Goal: Task Accomplishment & Management: Manage account settings

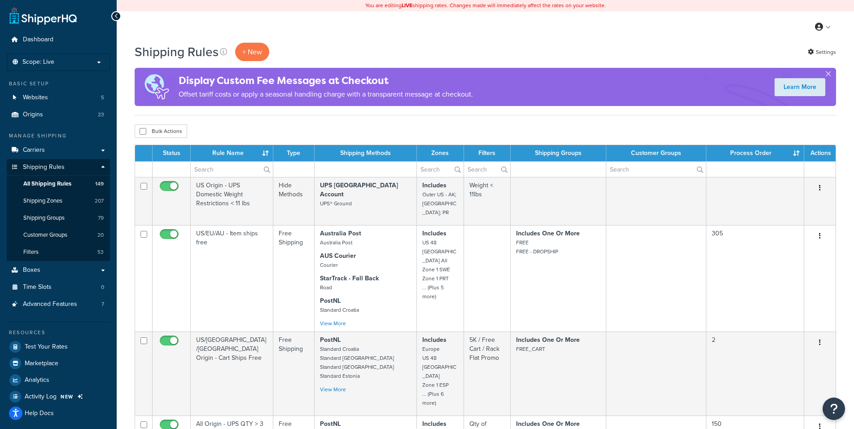
click at [449, 28] on div "My Profile Billing Global Settings Contact Us Logout" at bounding box center [486, 26] width 738 height 31
click at [270, 128] on div "Bulk Actions Duplicate Delete" at bounding box center [486, 130] width 702 height 13
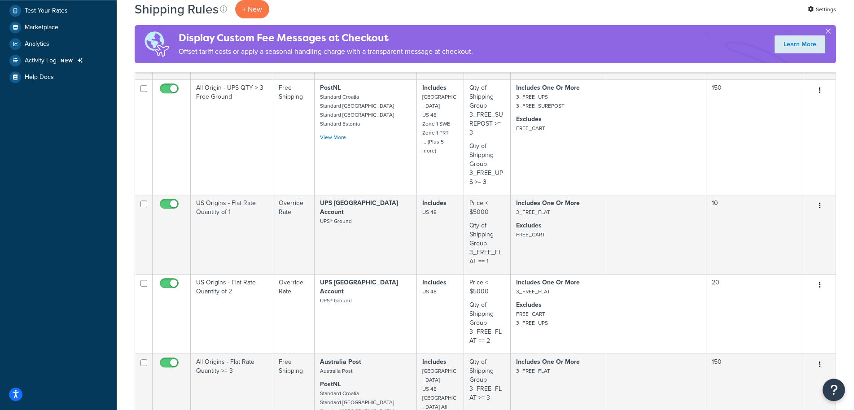
scroll to position [908, 0]
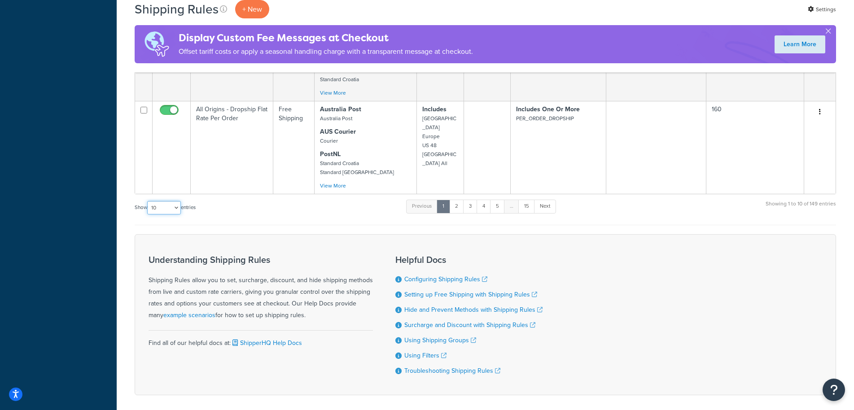
click at [147, 201] on select "10 15 25 50 100 1000" at bounding box center [164, 207] width 34 height 13
select select "1000"
click option "1000" at bounding box center [0, 0] width 0 height 0
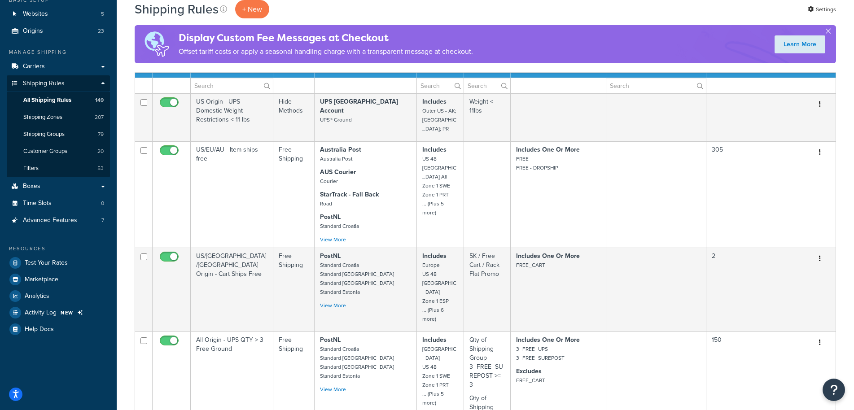
scroll to position [0, 0]
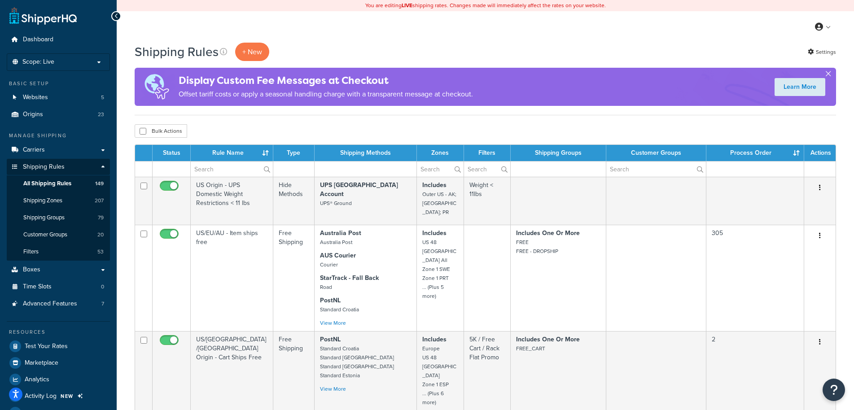
click at [829, 75] on button "button" at bounding box center [829, 76] width 2 height 2
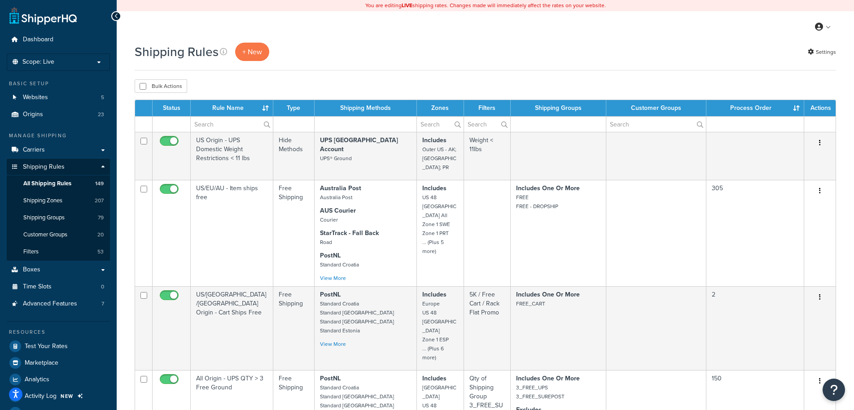
click at [439, 63] on div "Shipping Rules + New Settings" at bounding box center [486, 57] width 702 height 28
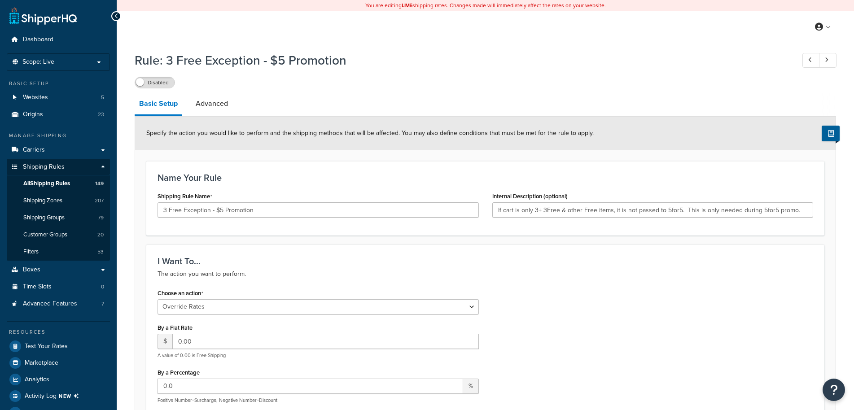
select select "OVERRIDE"
select select "SHIPPING_GROUP"
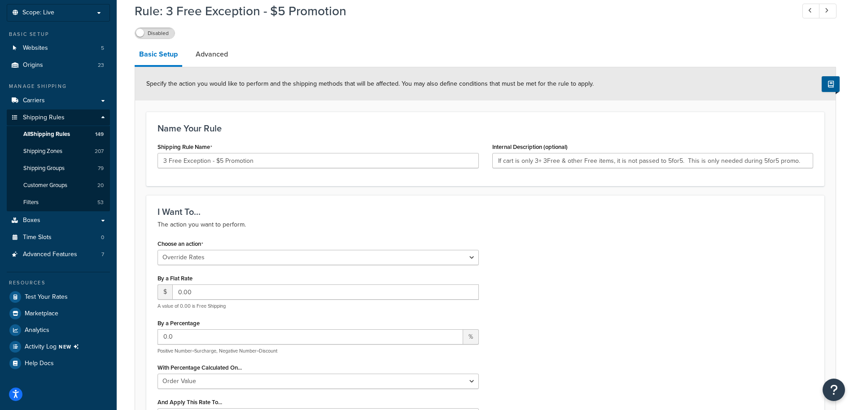
scroll to position [233, 0]
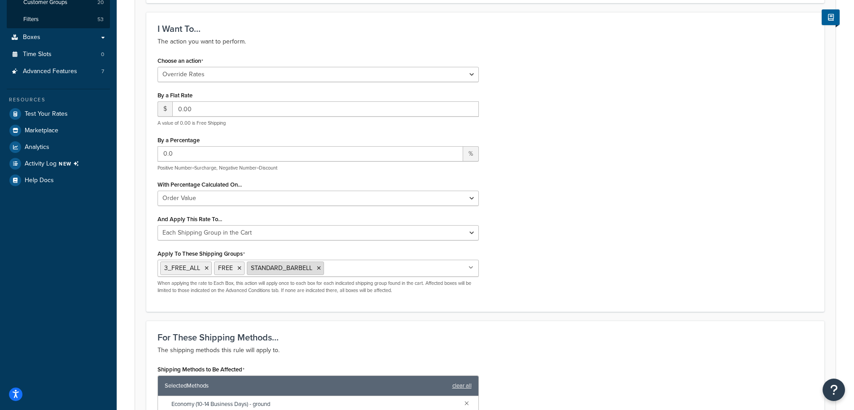
click at [318, 271] on icon at bounding box center [319, 268] width 4 height 5
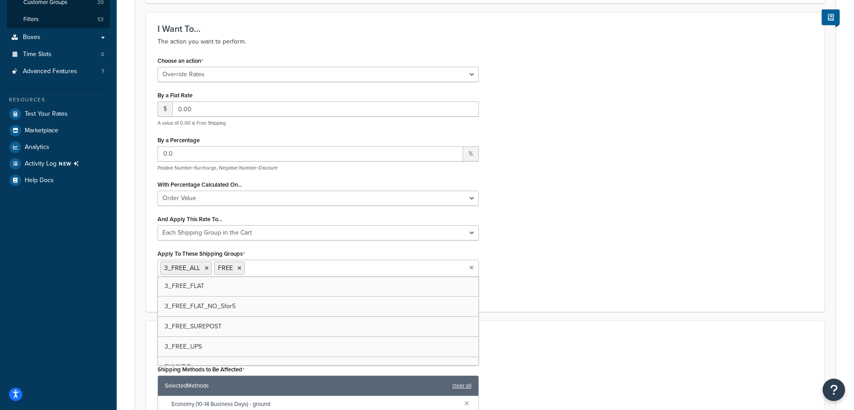
click at [544, 267] on div "Choose an action Choose an action Override Rates Surcharge or discount rates Hi…" at bounding box center [485, 177] width 669 height 247
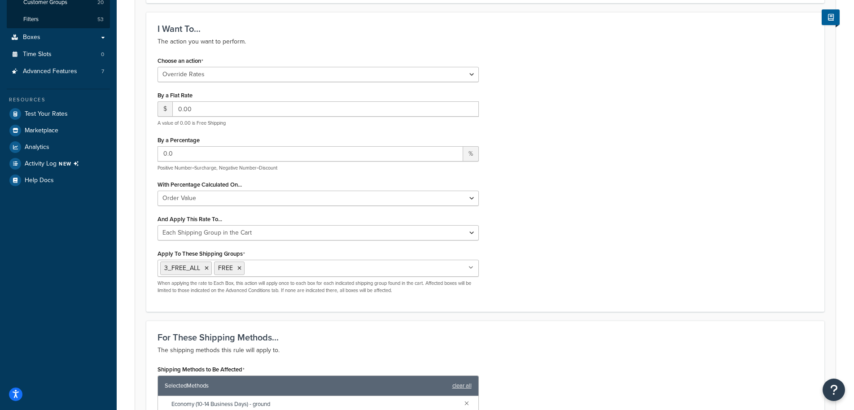
scroll to position [4, 0]
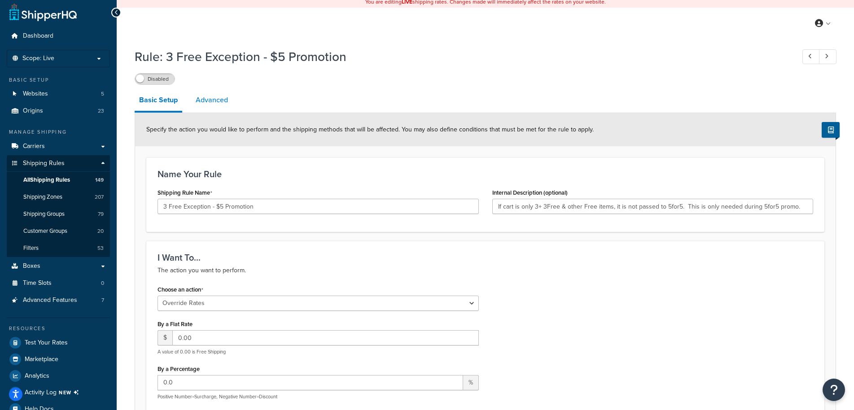
click at [220, 107] on link "Advanced" at bounding box center [211, 100] width 41 height 22
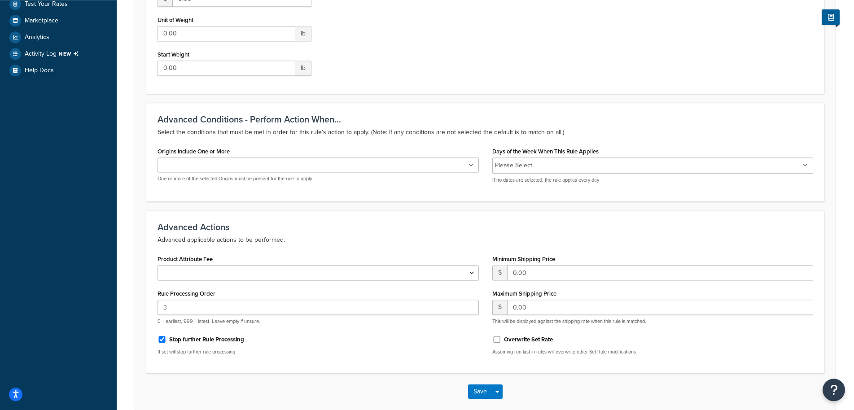
scroll to position [389, 0]
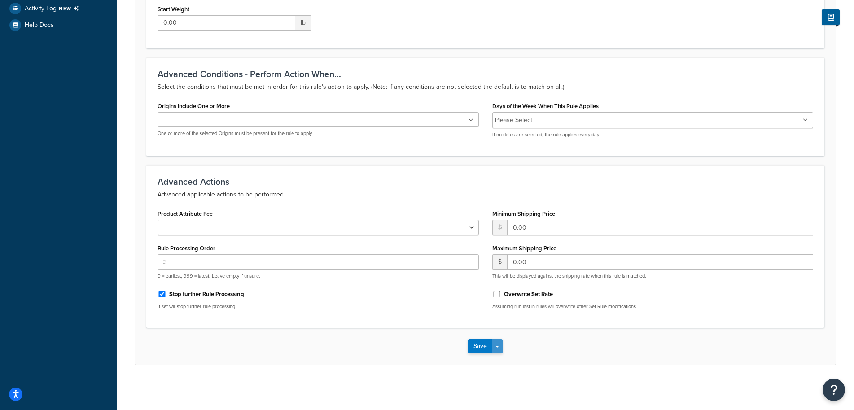
click at [497, 347] on span "button" at bounding box center [498, 347] width 4 height 2
click at [514, 360] on button "Save and Edit" at bounding box center [511, 363] width 87 height 19
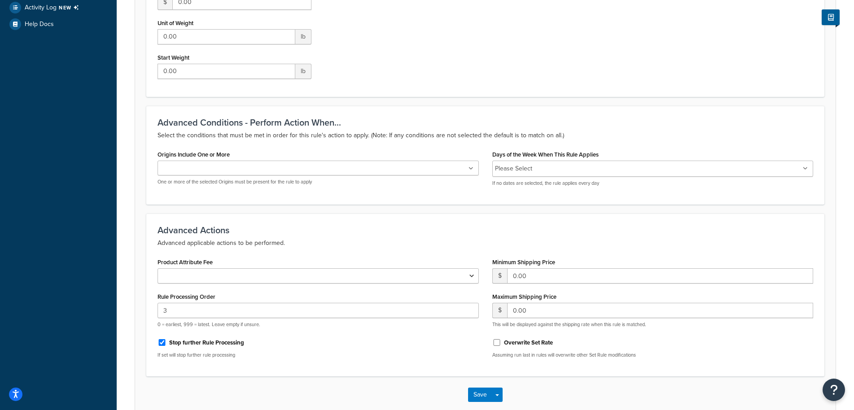
scroll to position [0, 0]
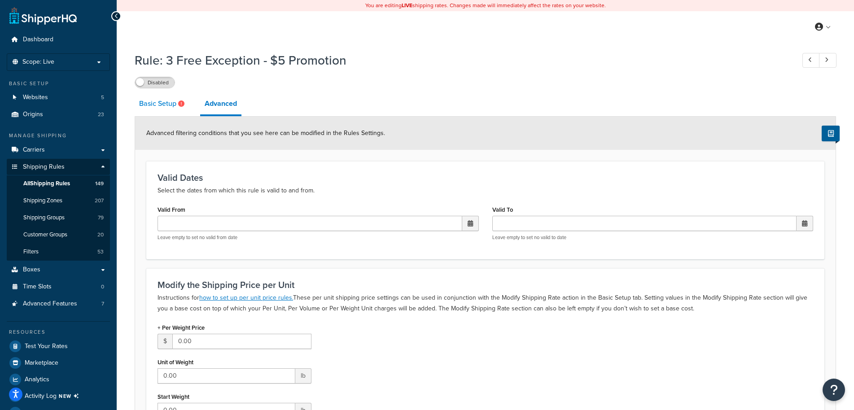
click at [168, 106] on link "Basic Setup" at bounding box center [163, 104] width 57 height 22
select select "OVERRIDE"
select select "SHIPPING_GROUP"
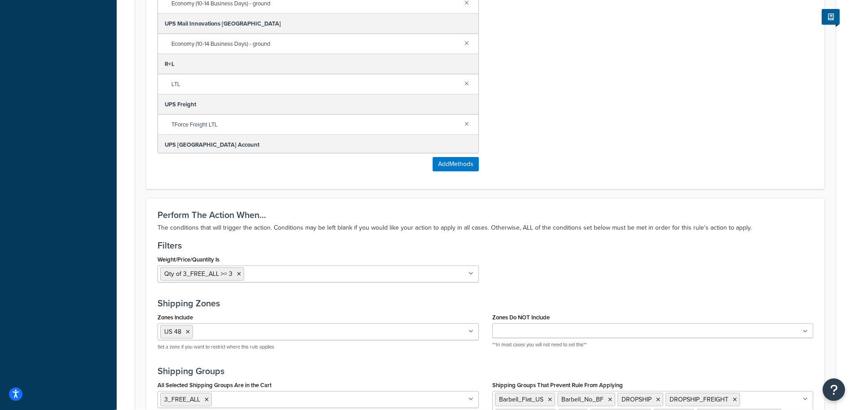
scroll to position [874, 0]
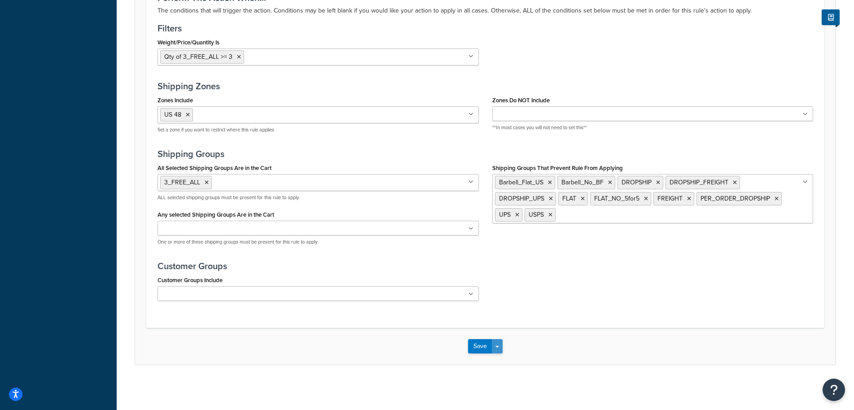
click at [495, 348] on button "Save Dropdown" at bounding box center [497, 346] width 11 height 14
click at [506, 358] on button "Save and Edit" at bounding box center [511, 363] width 87 height 19
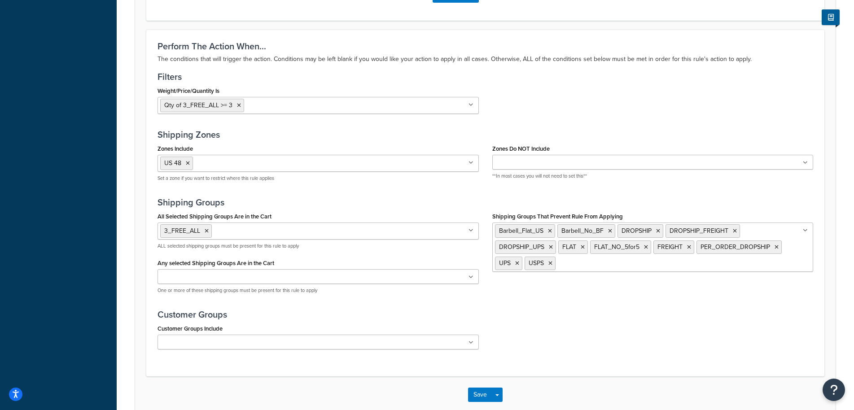
scroll to position [0, 0]
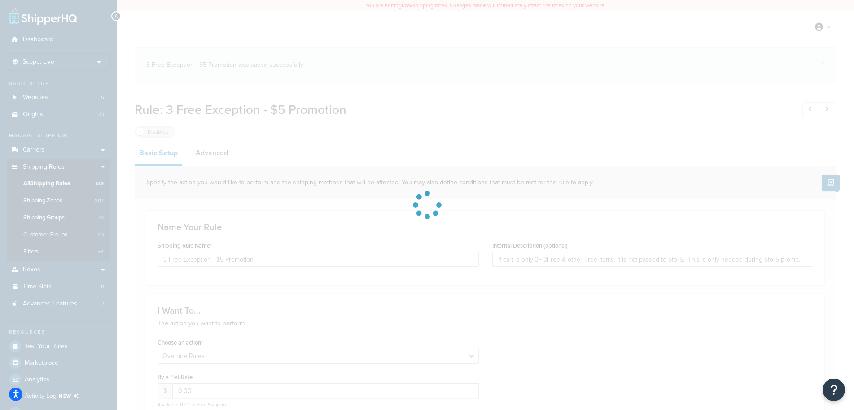
select select "OVERRIDE"
select select "SHIPPING_GROUP"
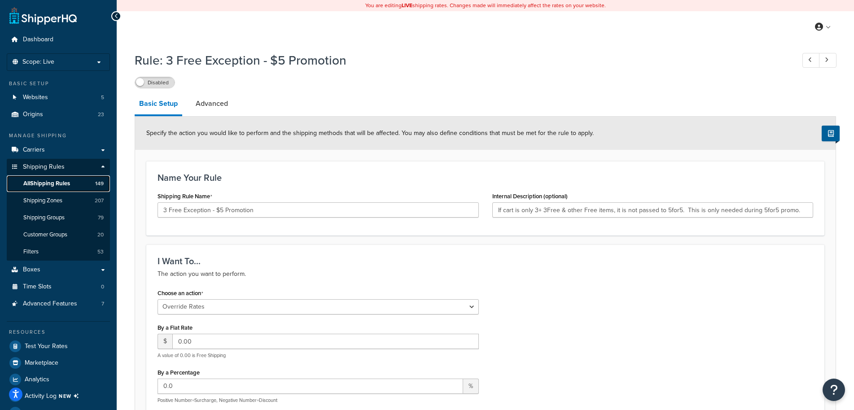
click at [57, 183] on span "All Shipping Rules" at bounding box center [46, 184] width 47 height 8
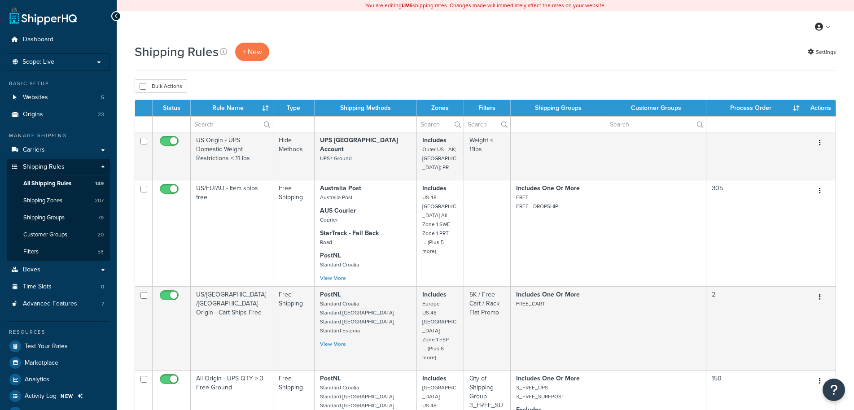
select select "1000"
click at [500, 59] on div "Shipping Rules + New Settings" at bounding box center [486, 52] width 702 height 18
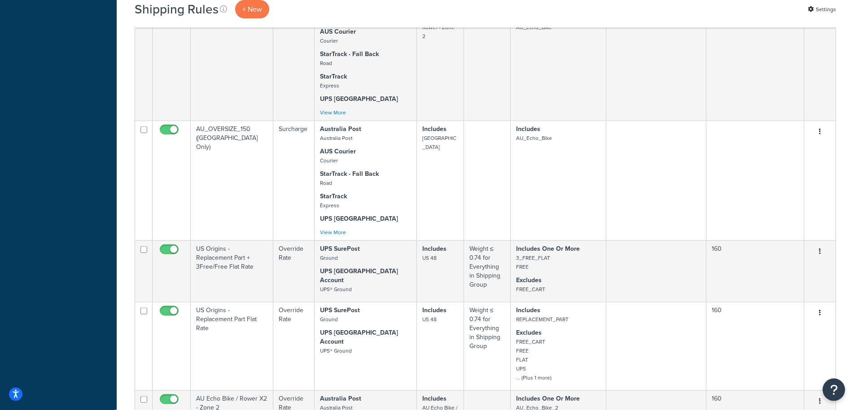
scroll to position [12116, 0]
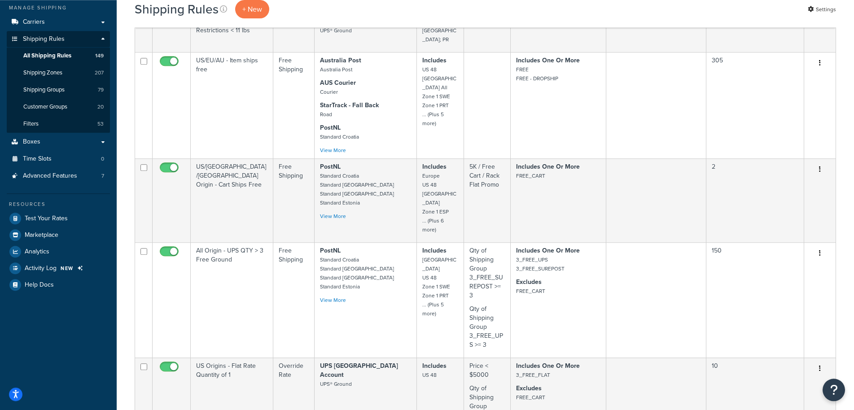
scroll to position [0, 0]
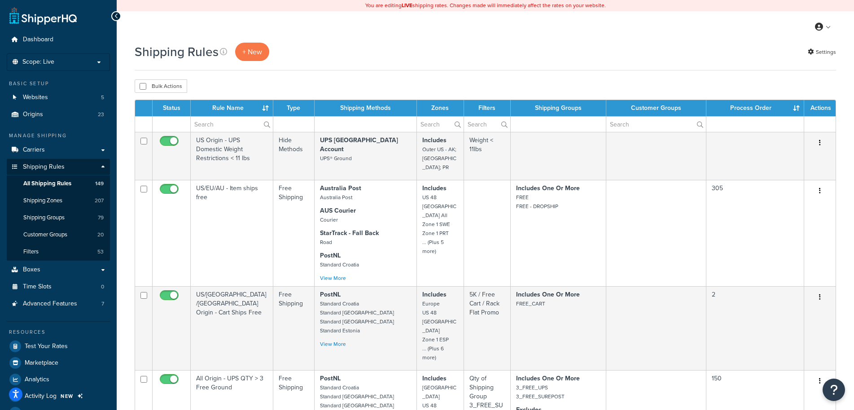
click at [452, 50] on div "Shipping Rules + New Settings" at bounding box center [486, 52] width 702 height 18
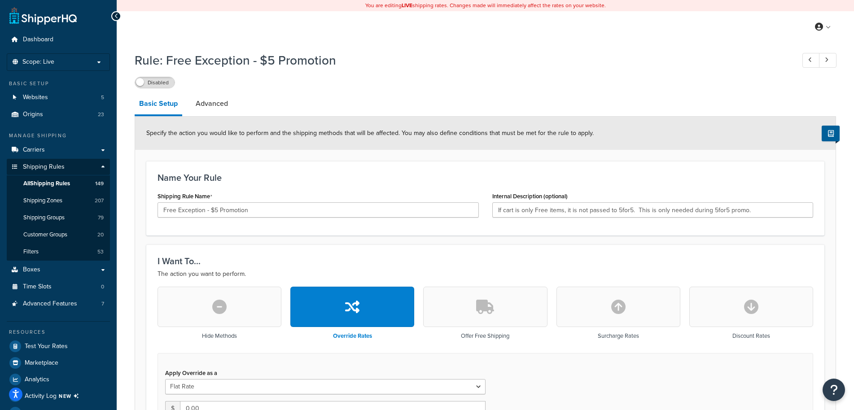
select select "SHIPPING_GROUP"
drag, startPoint x: 163, startPoint y: 211, endPoint x: 156, endPoint y: 212, distance: 6.8
click at [158, 212] on input "Free Exception - $5 Promotion" at bounding box center [318, 209] width 321 height 15
click at [342, 207] on input "Free Exception - $5 Promotion" at bounding box center [318, 209] width 321 height 15
click at [222, 106] on link "Advanced" at bounding box center [211, 104] width 41 height 22
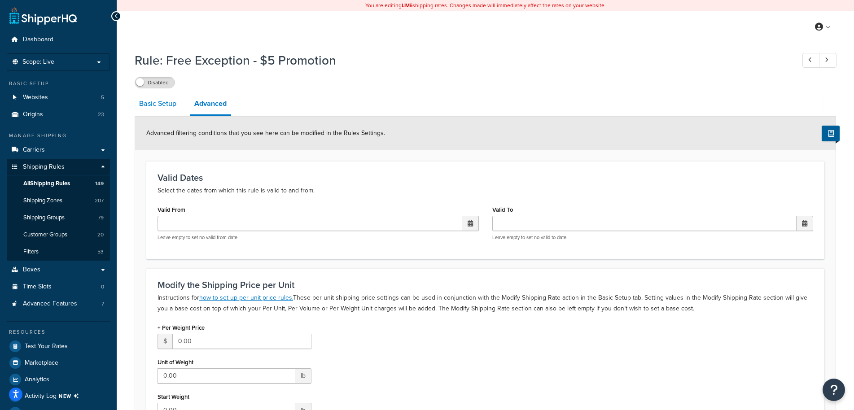
click at [141, 100] on link "Basic Setup" at bounding box center [158, 104] width 46 height 22
select select "SHIPPING_GROUP"
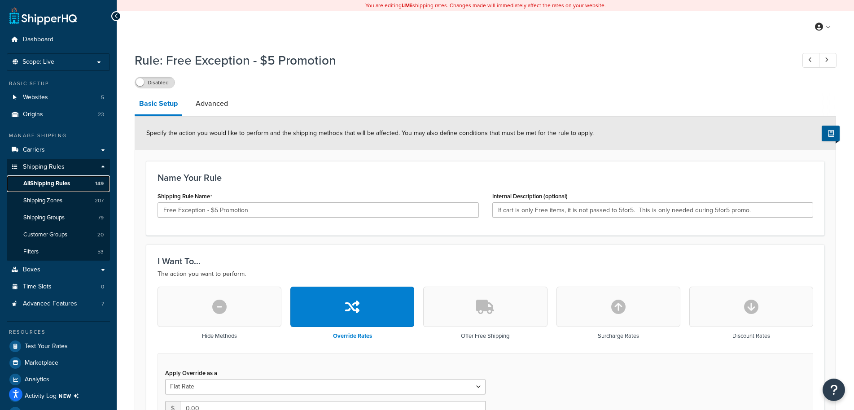
click at [46, 182] on span "All Shipping Rules" at bounding box center [46, 184] width 47 height 8
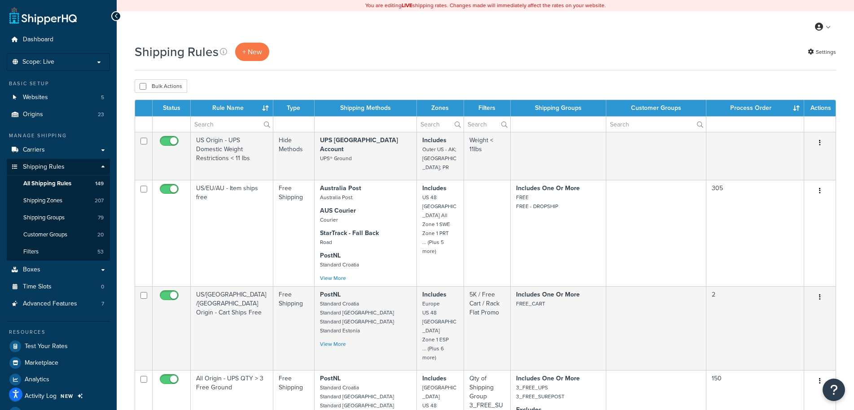
select select "1000"
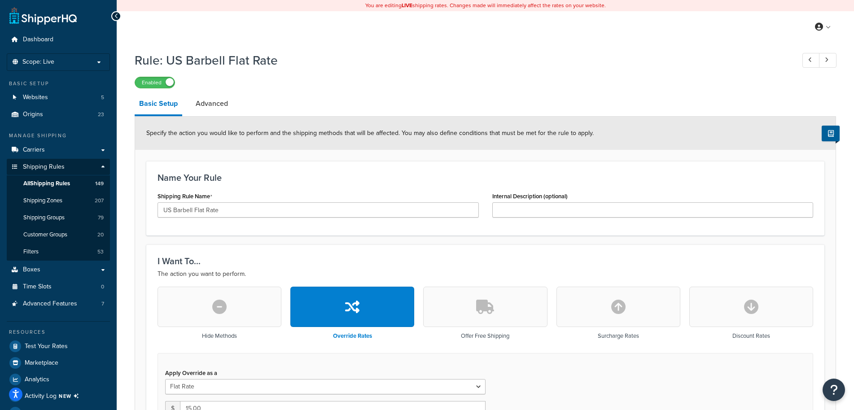
select select "ITEM"
click at [225, 101] on link "Advanced" at bounding box center [211, 104] width 41 height 22
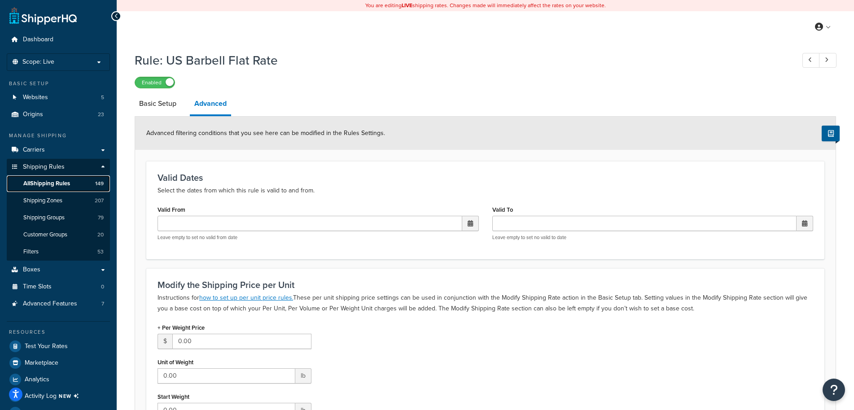
click at [56, 182] on span "All Shipping Rules" at bounding box center [46, 184] width 47 height 8
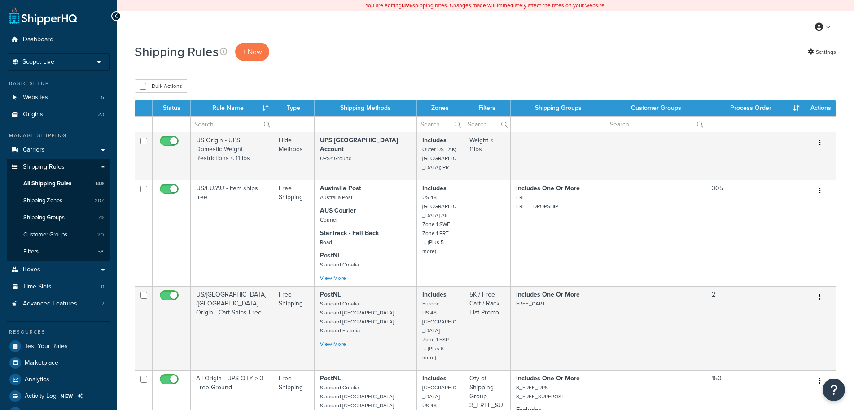
select select "1000"
click at [478, 53] on div "Shipping Rules + New Settings" at bounding box center [486, 52] width 702 height 18
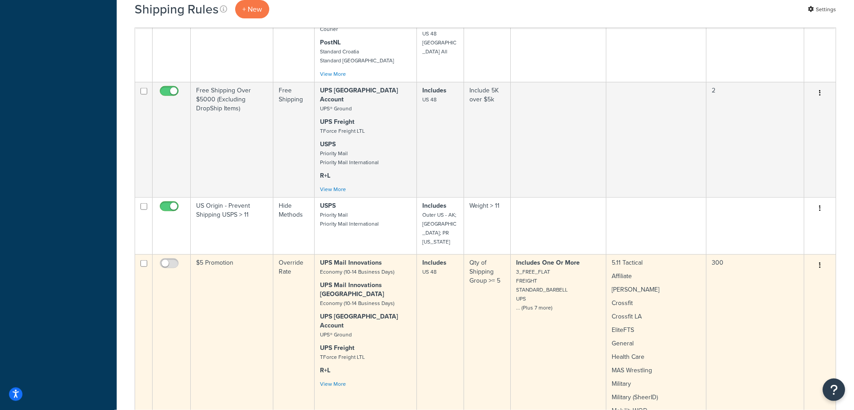
click at [254, 256] on td "$5 Promotion" at bounding box center [232, 387] width 83 height 264
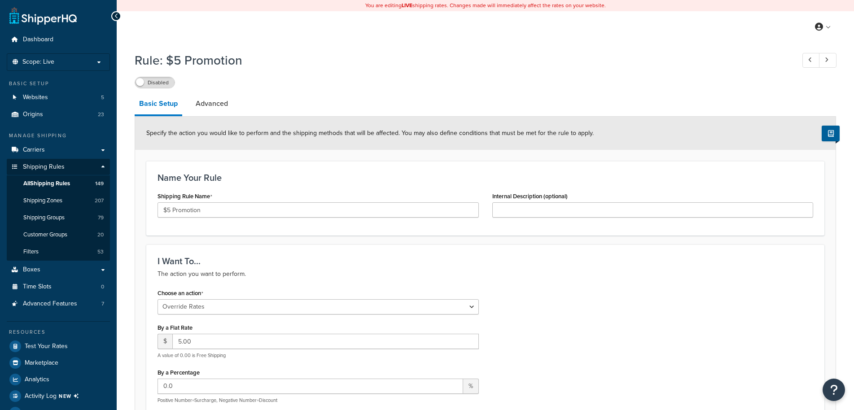
select select "OVERRIDE"
select select "SHIPPING_GROUP"
click at [67, 184] on span "All Shipping Rules" at bounding box center [46, 184] width 47 height 8
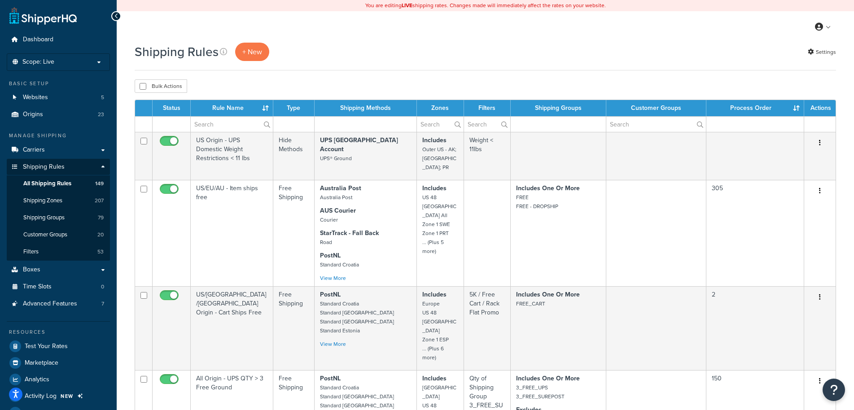
select select "1000"
click at [555, 62] on div "Shipping Rules + New Settings" at bounding box center [486, 57] width 702 height 28
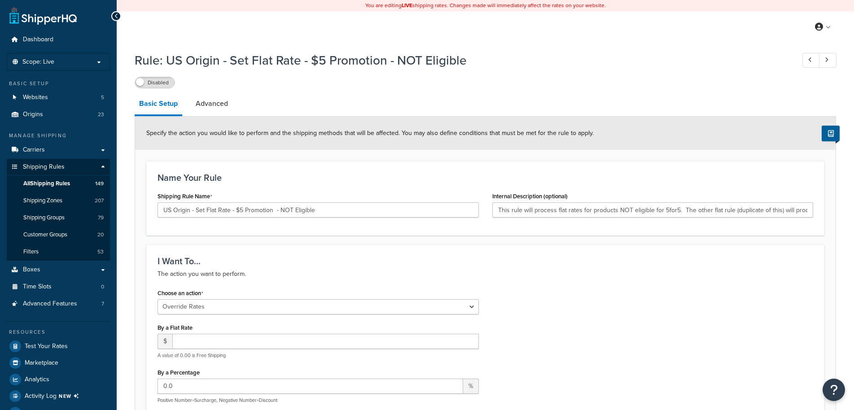
select select "OVERRIDE"
select select "ITEM"
click at [200, 101] on link "Advanced" at bounding box center [211, 104] width 41 height 22
select select "shipping_price"
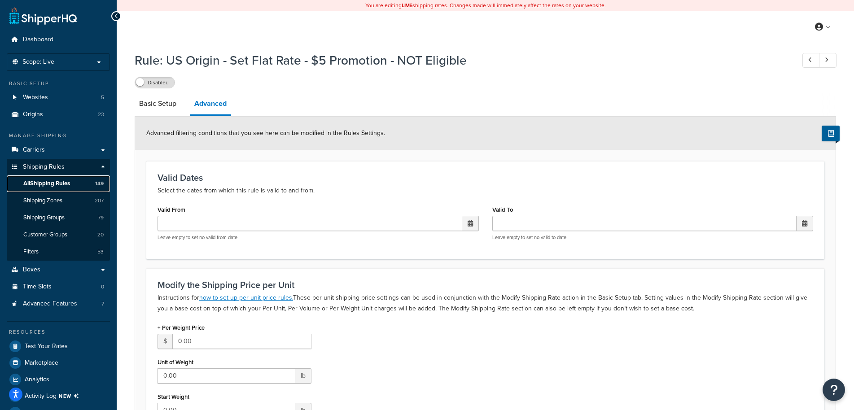
click at [62, 182] on span "All Shipping Rules" at bounding box center [46, 184] width 47 height 8
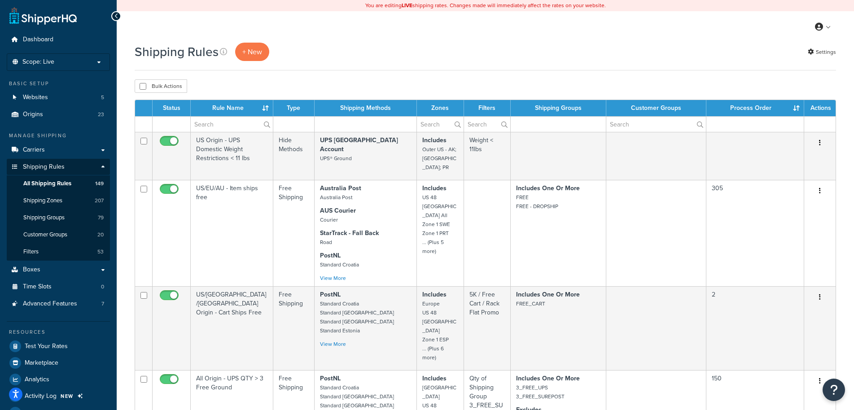
select select "1000"
click at [519, 48] on div "Shipping Rules + New Settings" at bounding box center [486, 52] width 702 height 18
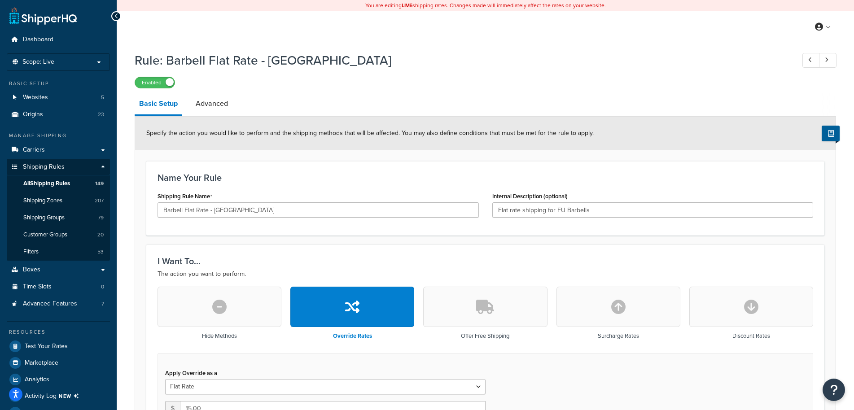
select select "ITEM"
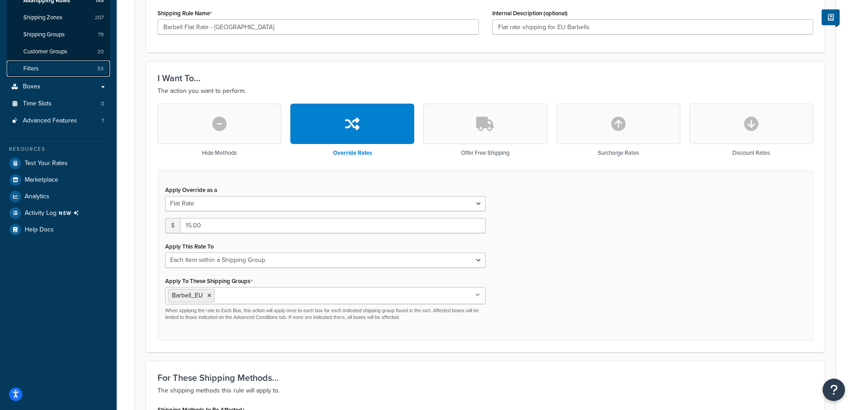
click at [76, 75] on link "Filters 53" at bounding box center [58, 69] width 103 height 17
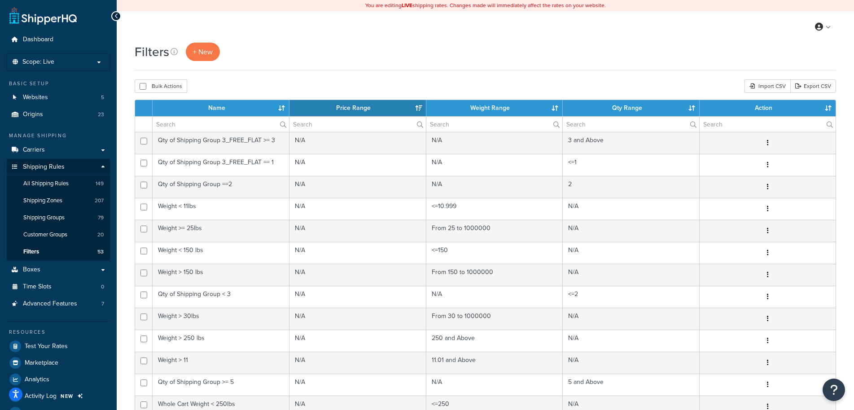
click at [306, 58] on div "Filters + New" at bounding box center [486, 52] width 702 height 18
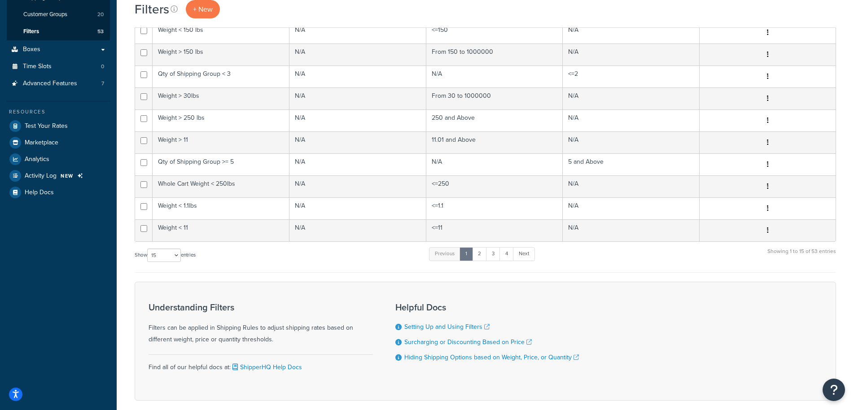
scroll to position [265, 0]
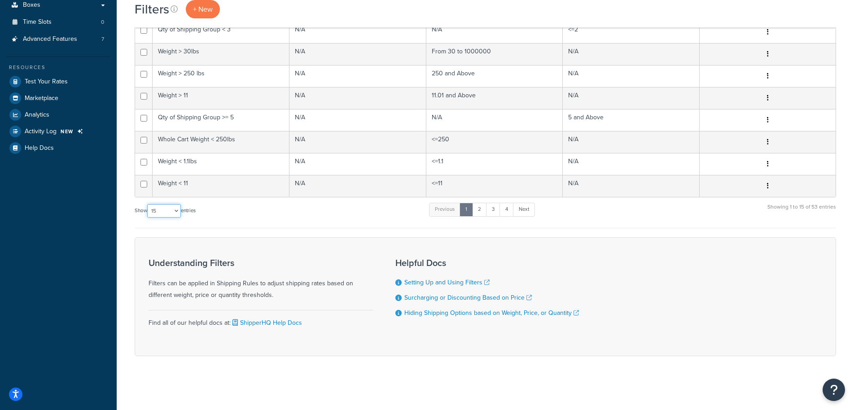
click at [147, 204] on select "10 15 25 50 100" at bounding box center [164, 210] width 34 height 13
select select "100"
click option "100" at bounding box center [0, 0] width 0 height 0
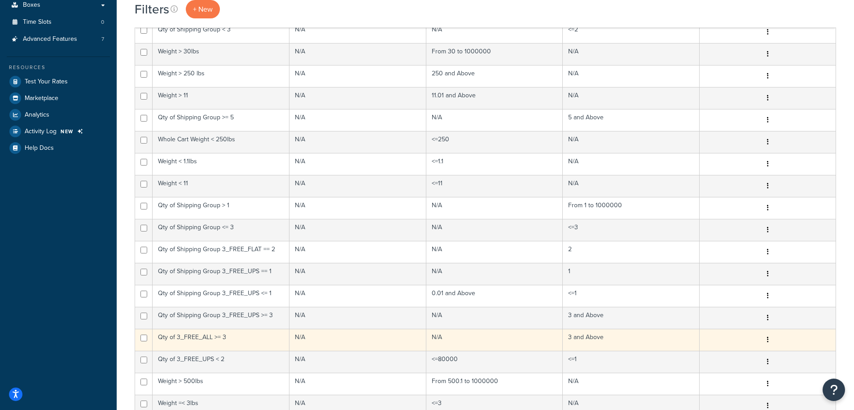
click at [247, 339] on td "Qty of 3_FREE_ALL >= 3" at bounding box center [221, 340] width 137 height 22
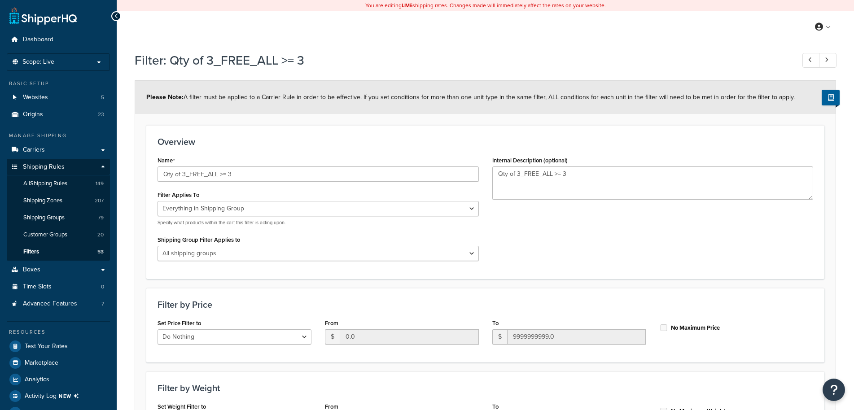
select select "SHIPPING_GROUP"
select select "range"
click at [158, 246] on select "All shipping groups FREE FREE_CART 3_FREE_UPS 3_FREE_FLAT FLAT DROPSHIP PER_ORD…" at bounding box center [318, 253] width 321 height 15
select select "16579"
click option "3_FREE_ALL" at bounding box center [0, 0] width 0 height 0
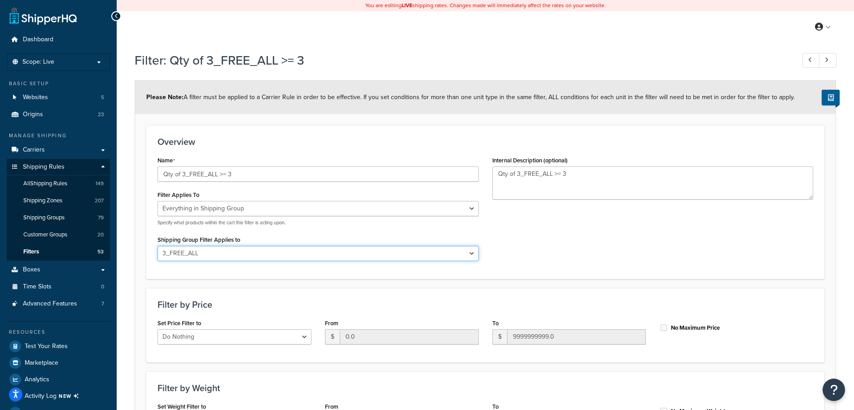
scroll to position [202, 0]
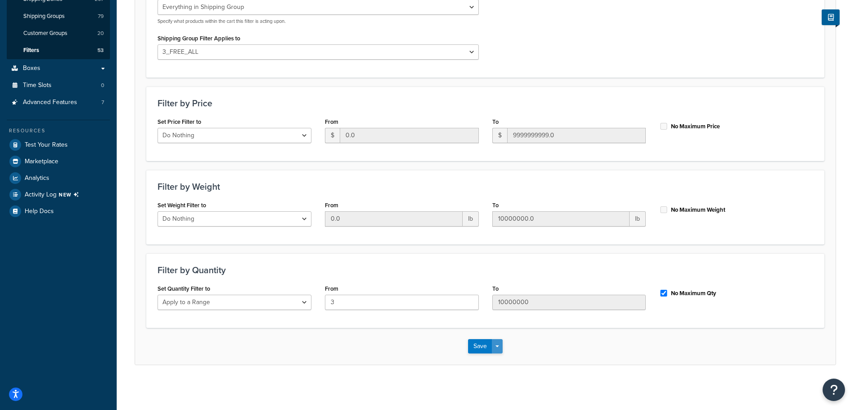
click at [500, 345] on button "Save Dropdown" at bounding box center [497, 346] width 11 height 14
click at [517, 359] on button "Save and Edit" at bounding box center [511, 363] width 87 height 19
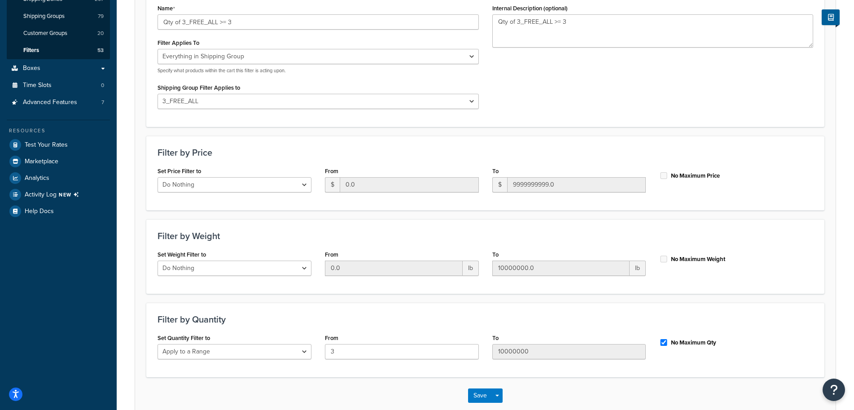
scroll to position [0, 0]
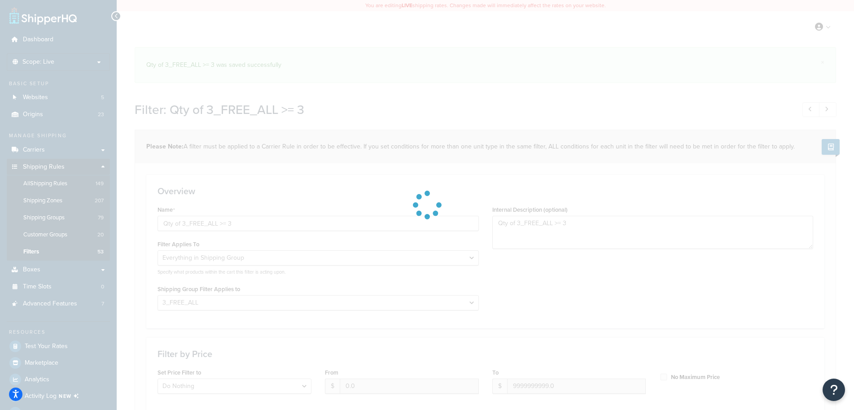
select select "SHIPPING_GROUP"
select select "16579"
select select "range"
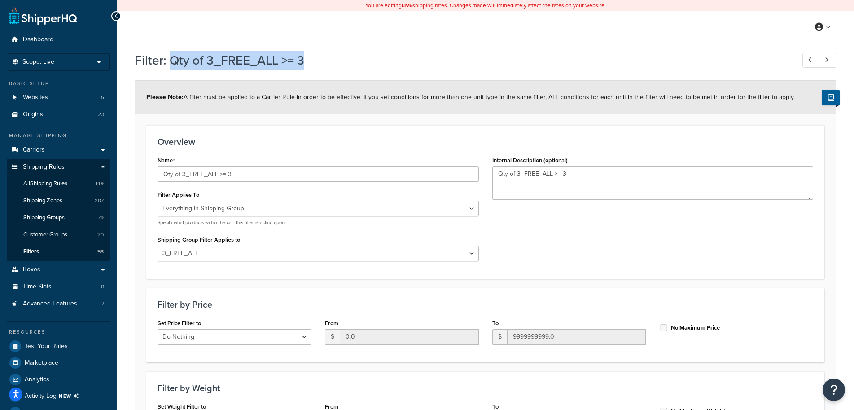
drag, startPoint x: 304, startPoint y: 59, endPoint x: 171, endPoint y: 62, distance: 133.4
click at [171, 62] on h1 "Filter: Qty of 3_FREE_ALL >= 3" at bounding box center [460, 61] width 651 height 18
copy h1 "Qty of 3_FREE_ALL >= 3"
